Goal: Find specific page/section: Find specific page/section

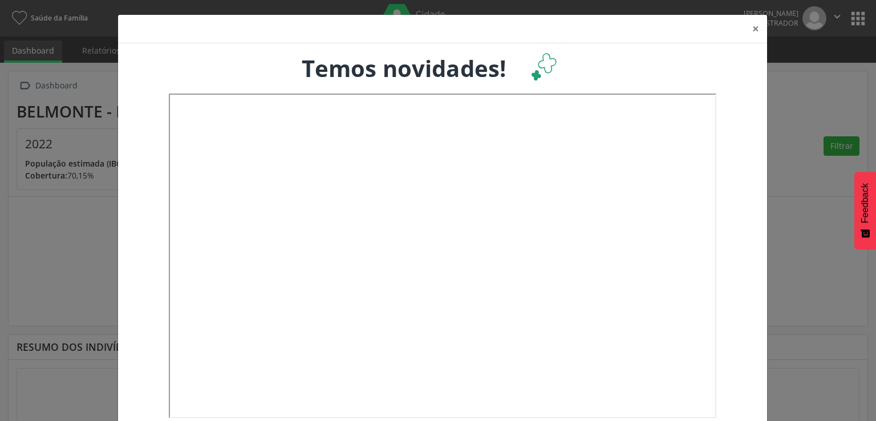
click at [810, 82] on div "× Temos novidades!" at bounding box center [438, 210] width 876 height 421
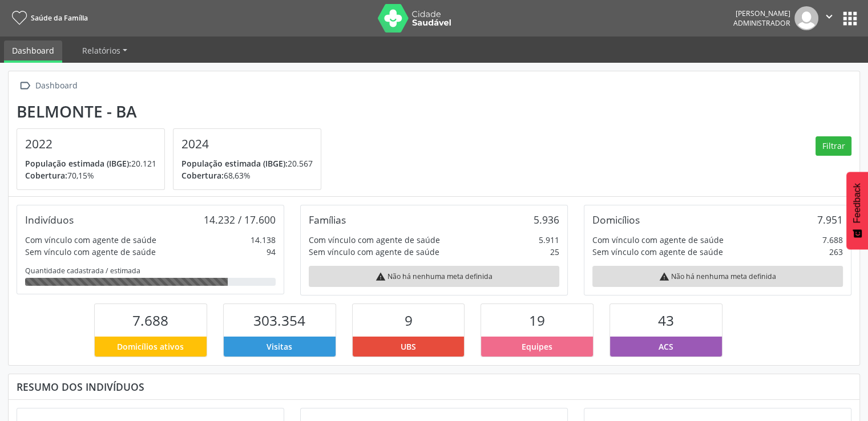
click at [859, 20] on button "apps" at bounding box center [850, 19] width 20 height 20
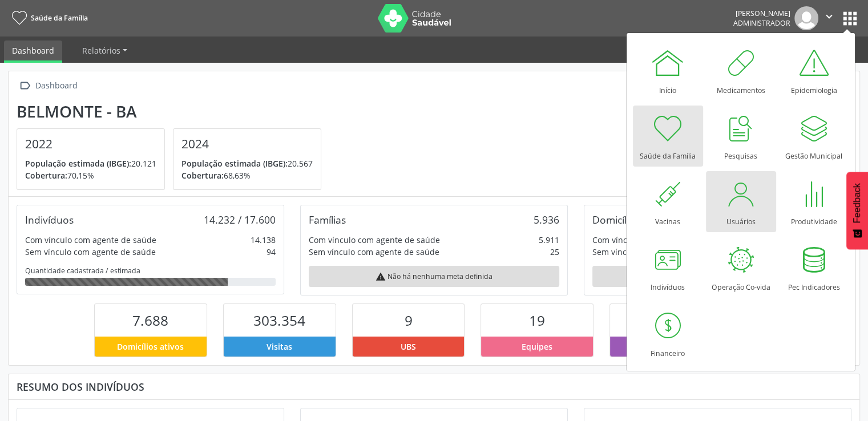
click at [742, 190] on div at bounding box center [741, 194] width 34 height 34
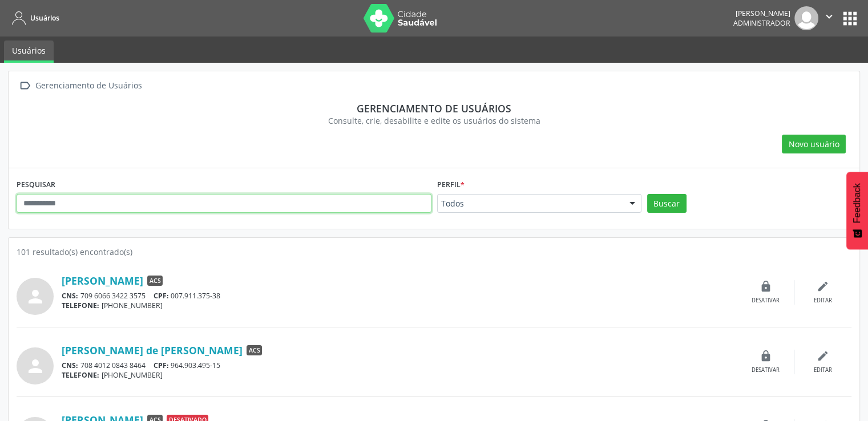
click at [97, 195] on input "text" at bounding box center [224, 203] width 415 height 19
type input "********"
click at [647, 194] on button "Buscar" at bounding box center [666, 203] width 39 height 19
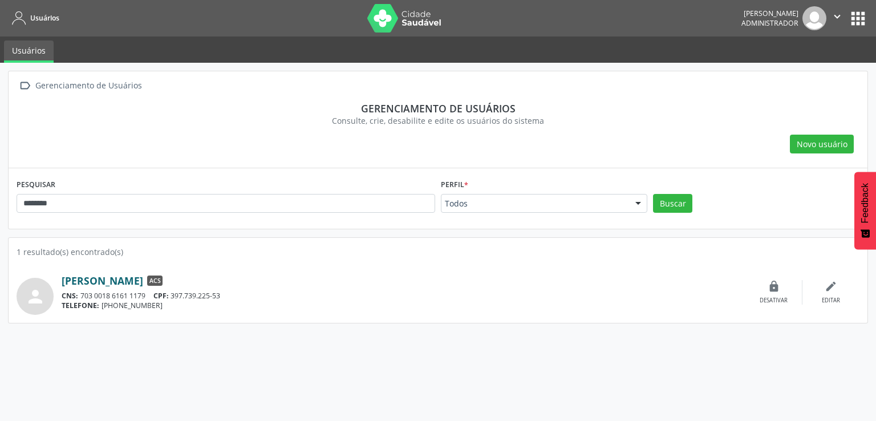
click at [102, 281] on link "[PERSON_NAME]" at bounding box center [103, 280] width 82 height 13
